Goal: Obtain resource: Obtain resource

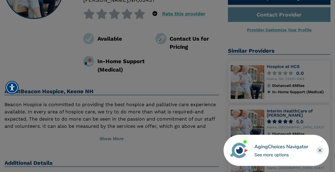
scroll to position [93, 0]
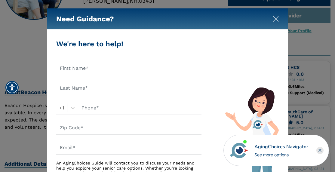
click at [275, 19] on img "Close" at bounding box center [276, 19] width 6 height 6
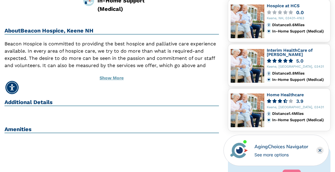
scroll to position [149, 0]
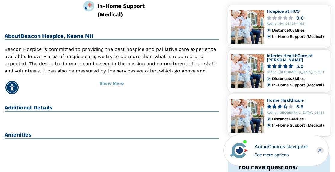
click at [31, 106] on h2 "Additional Details" at bounding box center [112, 107] width 214 height 7
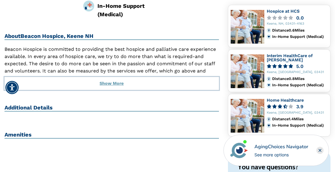
click at [108, 80] on button "Show More" at bounding box center [112, 83] width 214 height 13
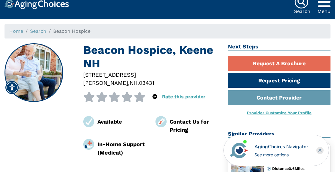
scroll to position [0, 0]
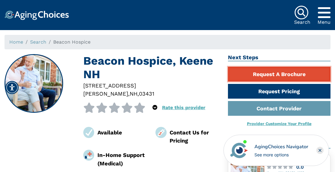
click at [275, 73] on link "Request A Brochure" at bounding box center [279, 74] width 103 height 15
